Goal: Transaction & Acquisition: Book appointment/travel/reservation

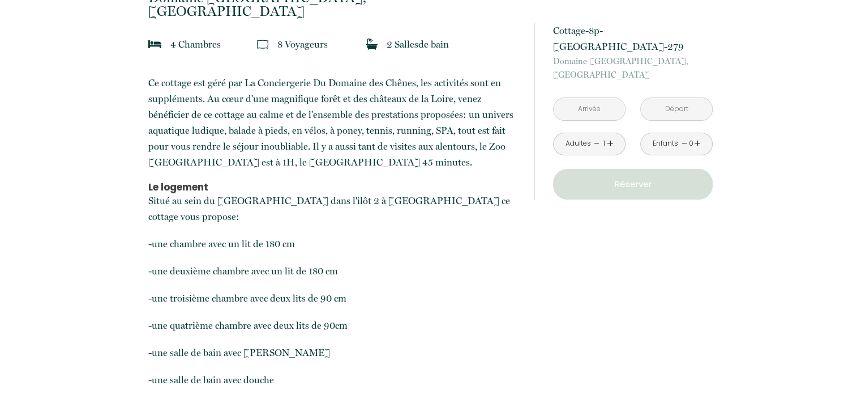
scroll to position [213, 0]
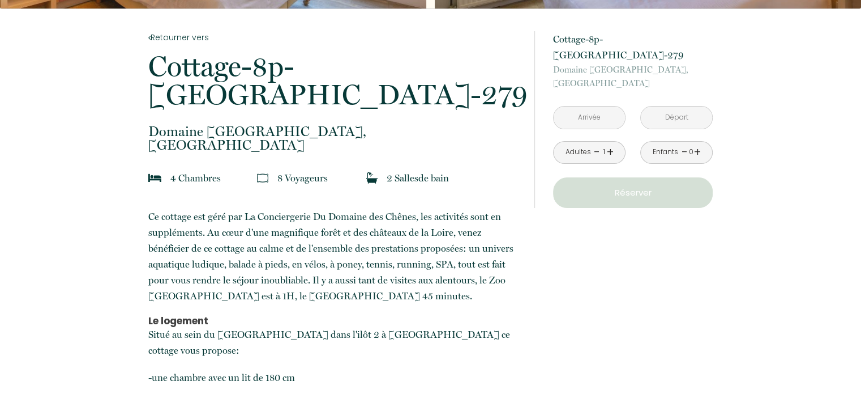
click at [590, 113] on input "text" at bounding box center [589, 117] width 71 height 22
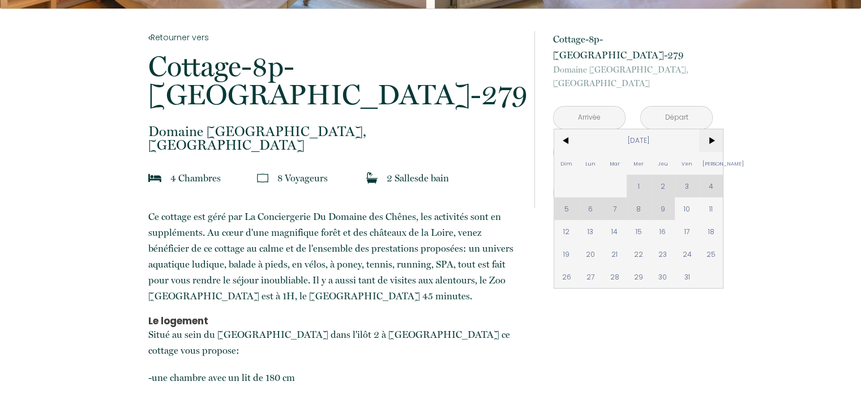
click at [713, 136] on span ">" at bounding box center [711, 140] width 24 height 23
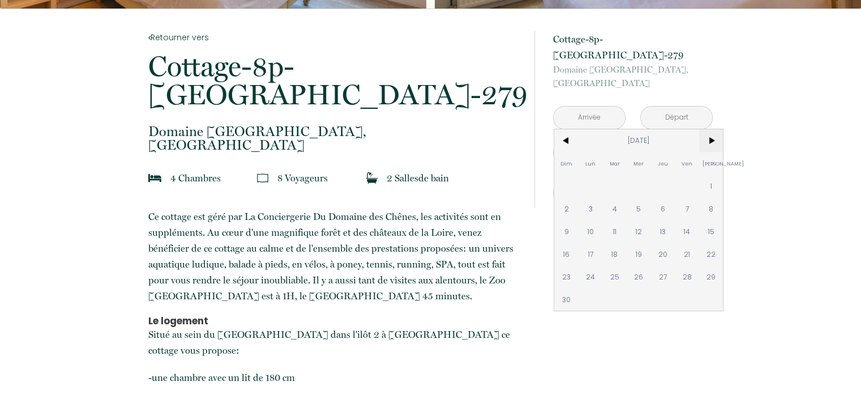
click at [713, 136] on span ">" at bounding box center [711, 140] width 24 height 23
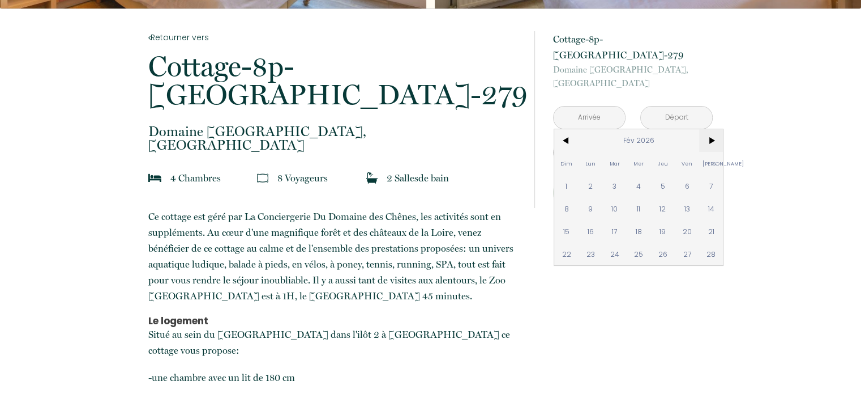
click at [713, 136] on span ">" at bounding box center [711, 140] width 24 height 23
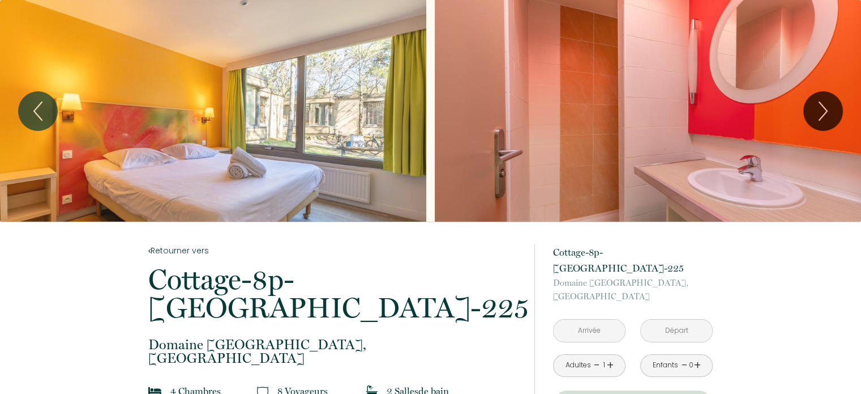
click at [587, 329] on input "text" at bounding box center [589, 330] width 71 height 22
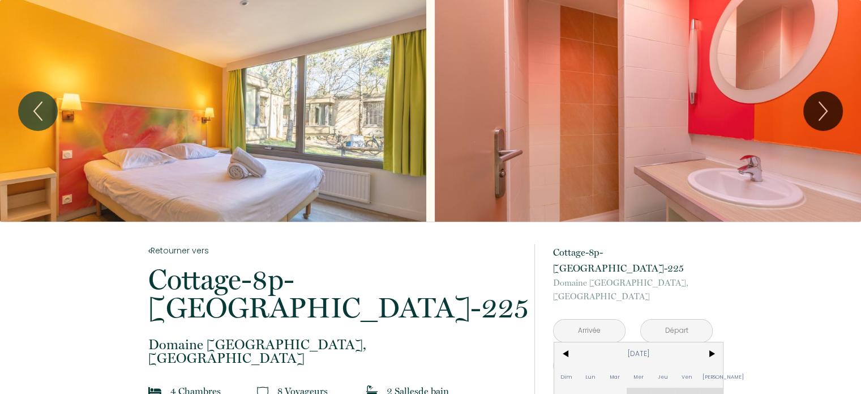
scroll to position [129, 0]
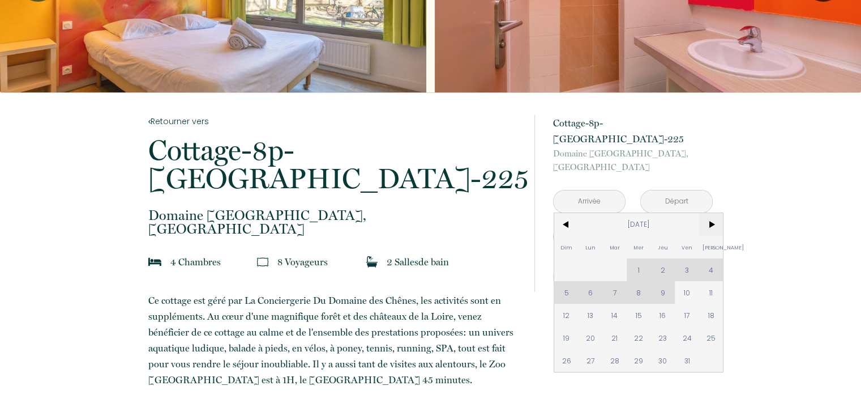
click at [711, 220] on span ">" at bounding box center [711, 224] width 24 height 23
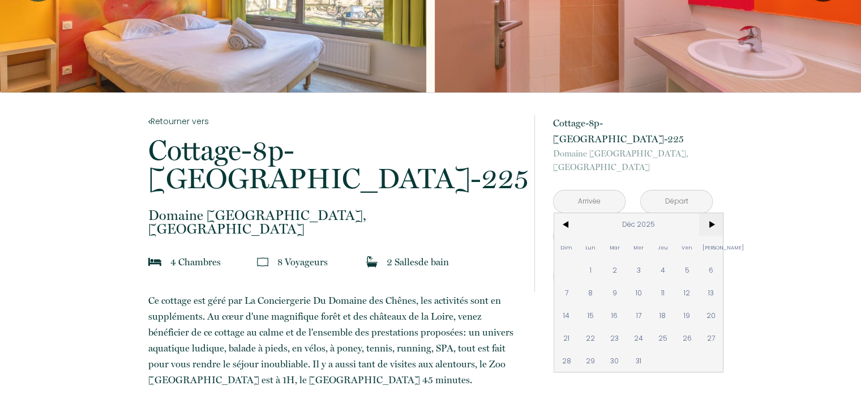
click at [711, 220] on span ">" at bounding box center [711, 224] width 24 height 23
click at [712, 226] on span ">" at bounding box center [711, 224] width 24 height 23
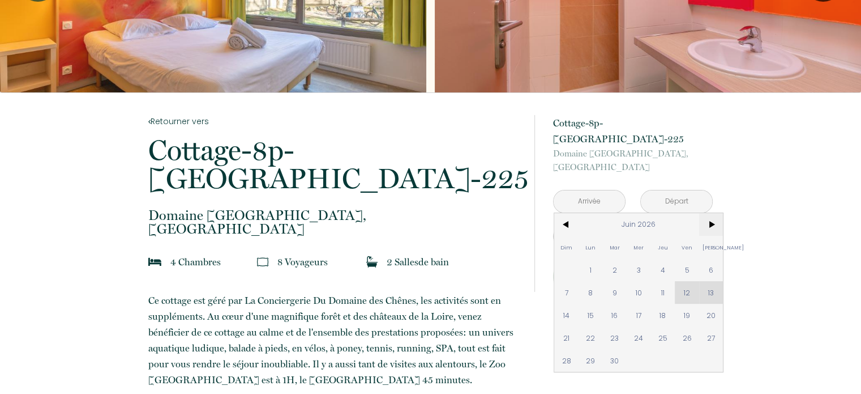
click at [712, 226] on span ">" at bounding box center [711, 224] width 24 height 23
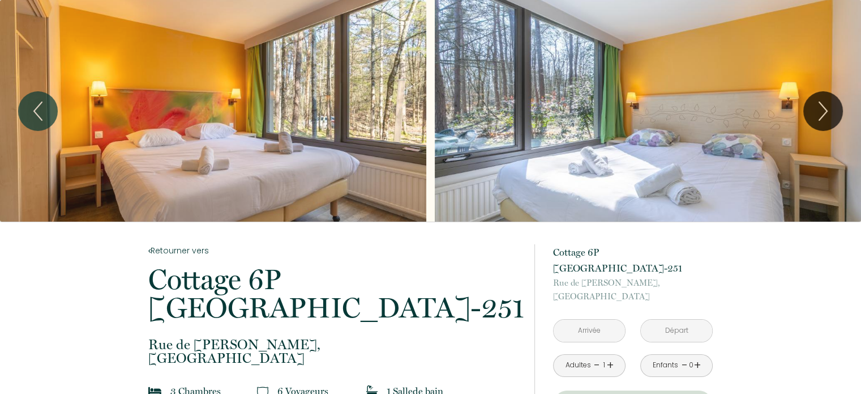
click at [597, 319] on input "text" at bounding box center [589, 330] width 71 height 22
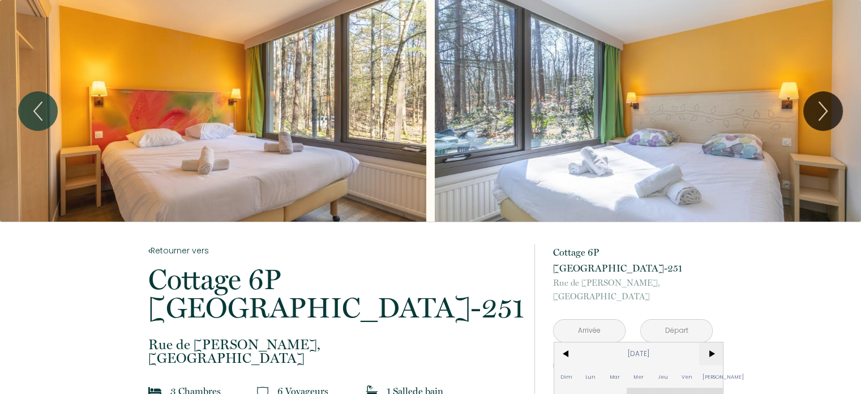
click at [714, 342] on span ">" at bounding box center [711, 353] width 24 height 23
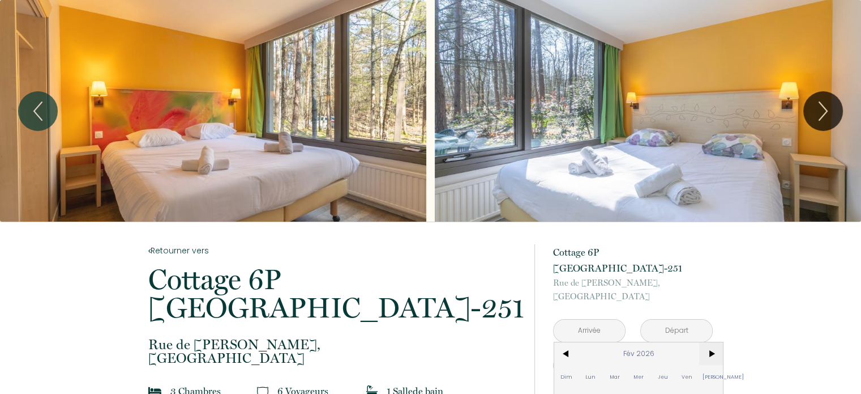
click at [714, 342] on span ">" at bounding box center [711, 353] width 24 height 23
